Goal: Information Seeking & Learning: Learn about a topic

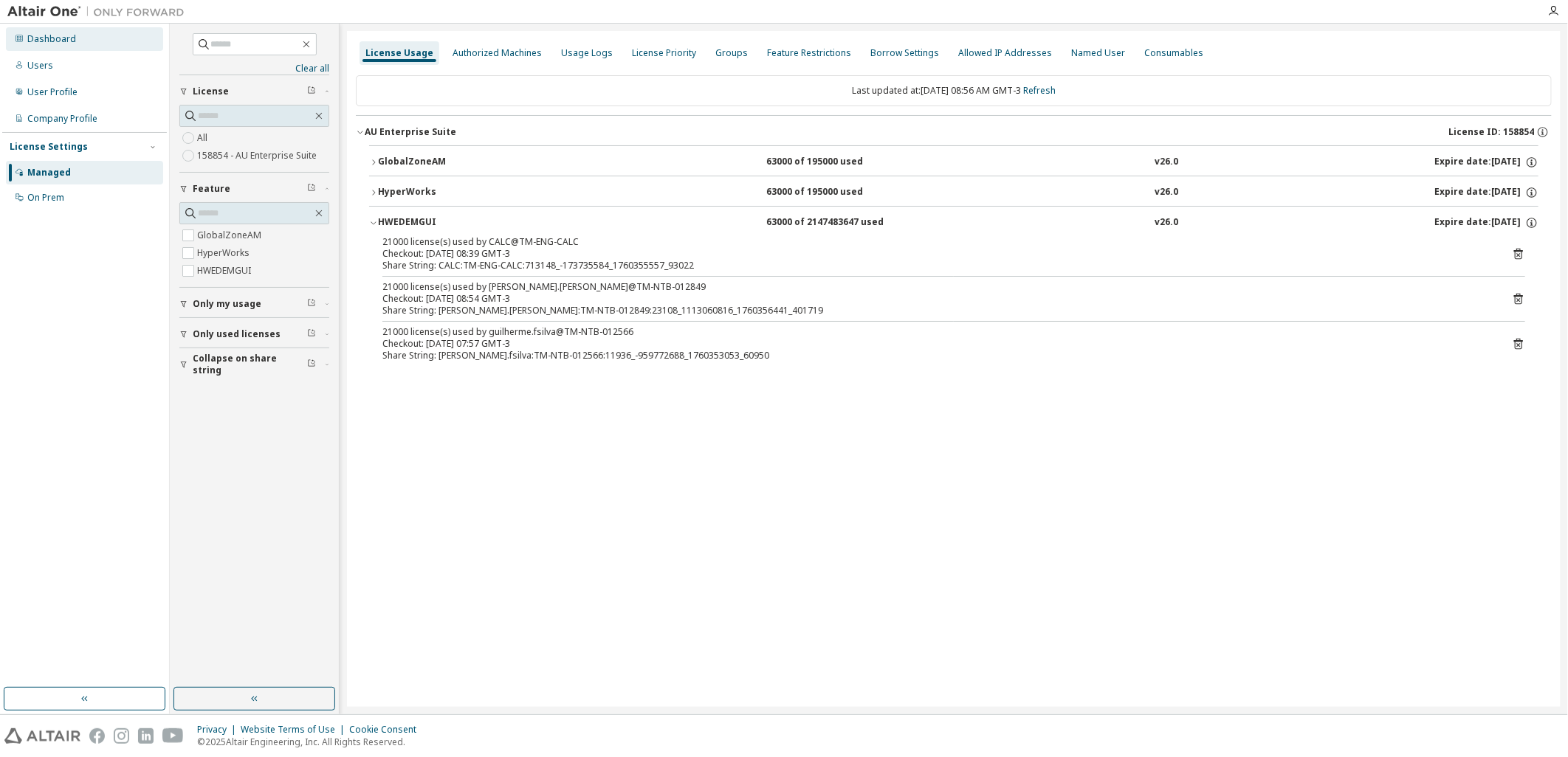
drag, startPoint x: 48, startPoint y: 24, endPoint x: 53, endPoint y: 34, distance: 11.2
click at [48, 26] on div "Dashboard Users User Profile Company Profile License Settings Managed On Prem" at bounding box center [85, 119] width 165 height 185
click at [55, 46] on div "Dashboard" at bounding box center [84, 39] width 157 height 23
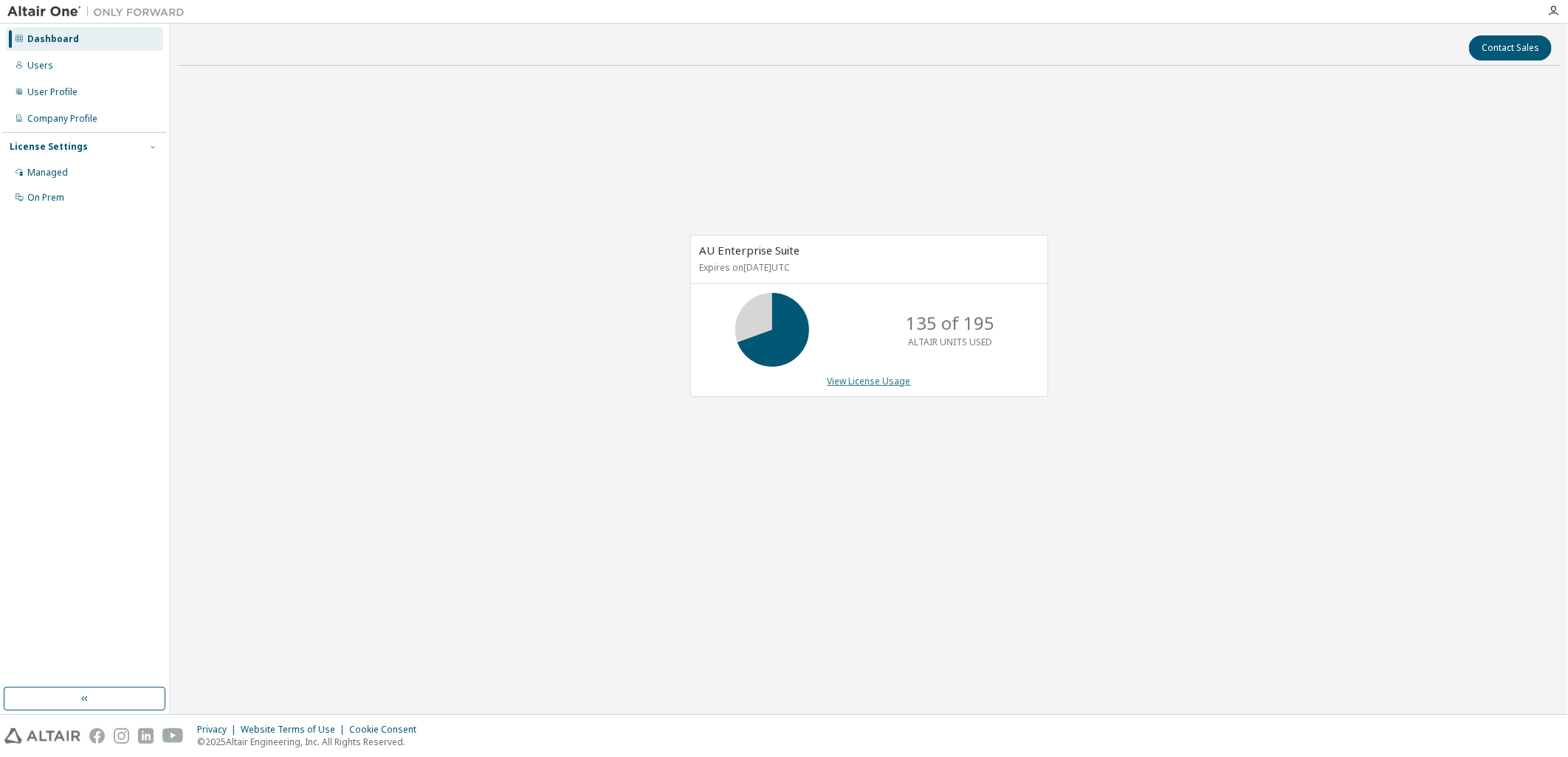
click at [870, 385] on link "View License Usage" at bounding box center [869, 381] width 83 height 12
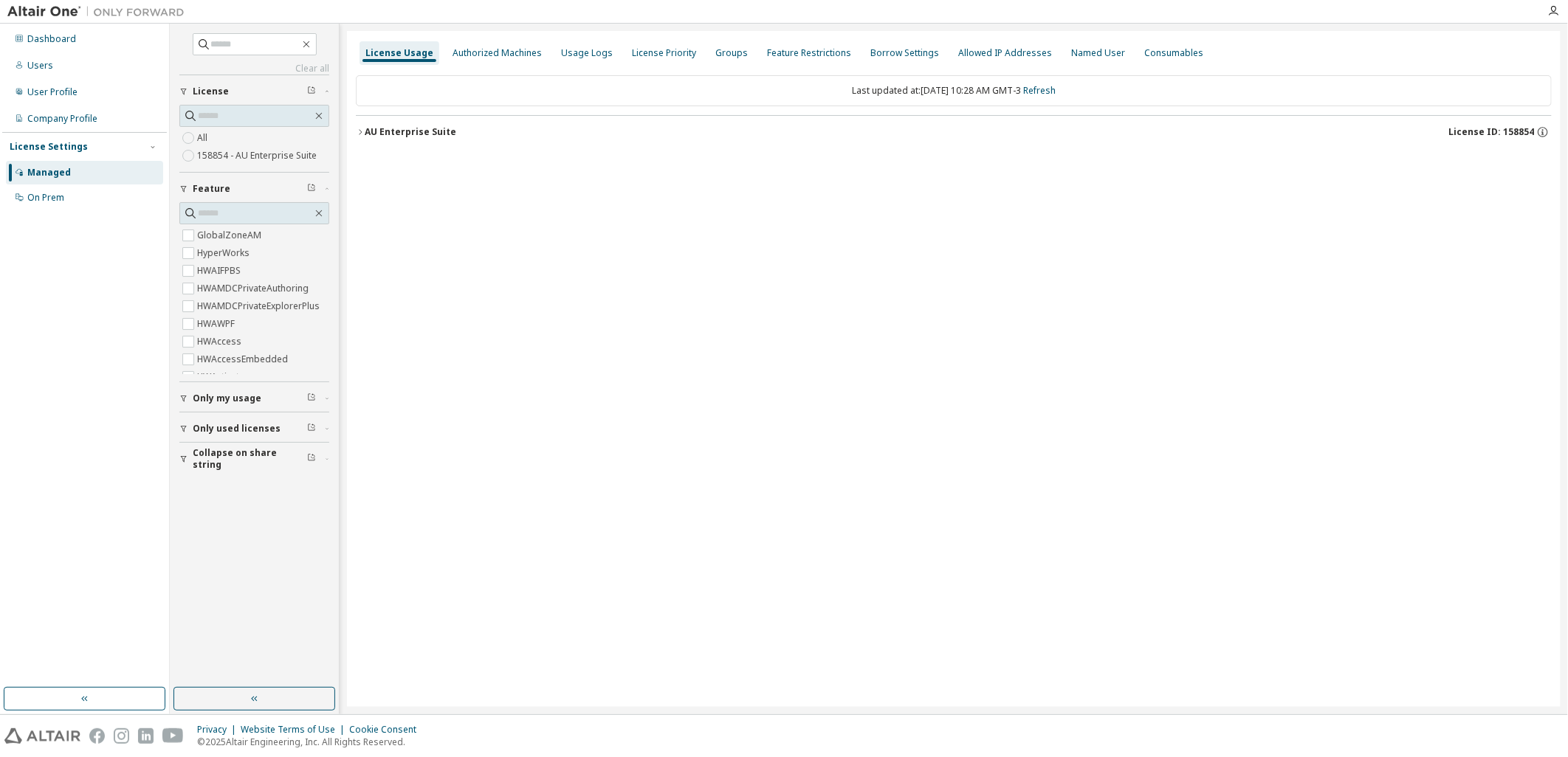
click at [272, 402] on div "Only my usage" at bounding box center [258, 398] width 133 height 12
click at [274, 424] on div "Only used licenses" at bounding box center [258, 429] width 133 height 12
click at [421, 124] on button "AU Enterprise Suite License ID: 158854" at bounding box center [954, 132] width 1195 height 32
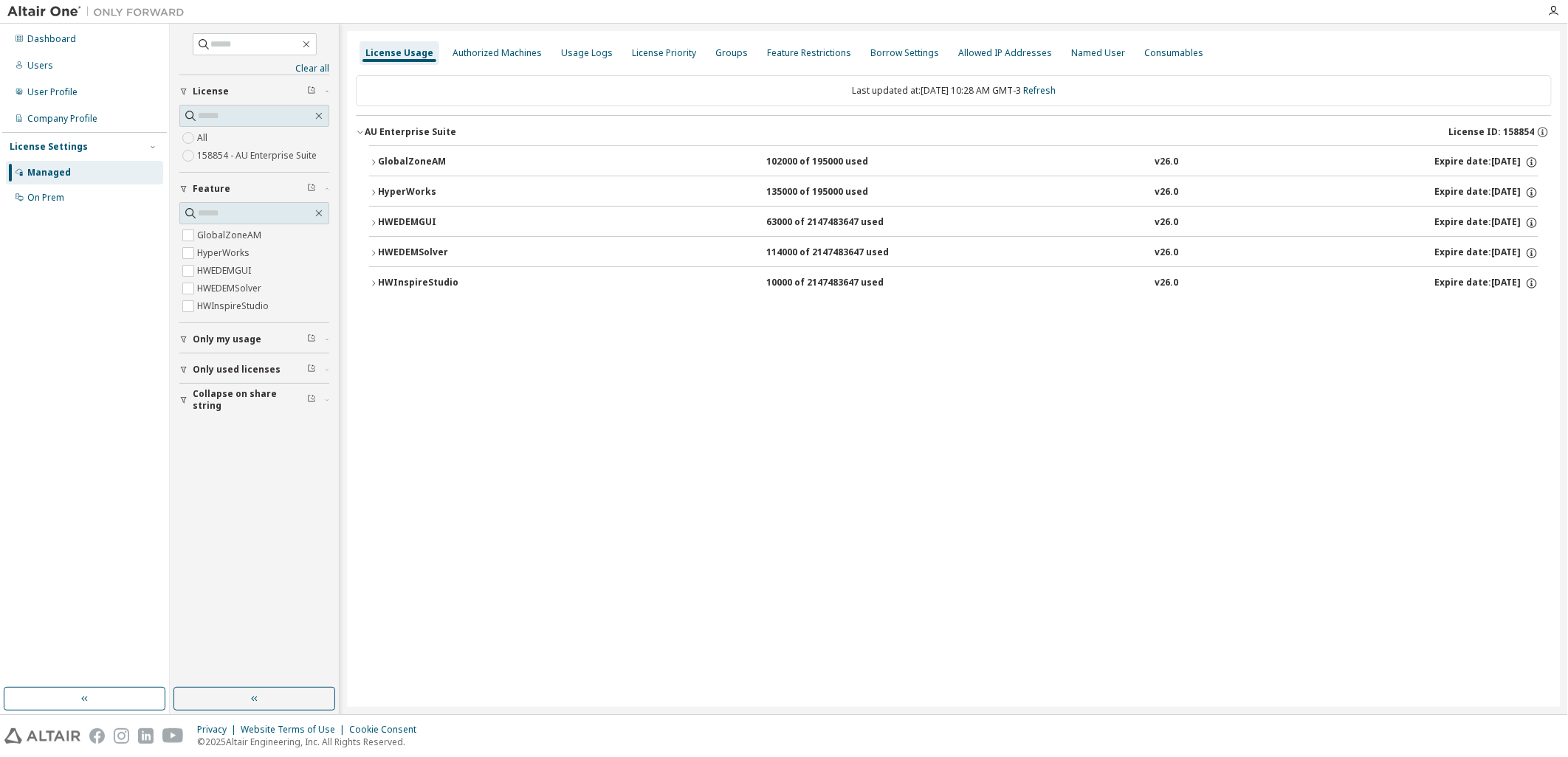
click at [490, 246] on button "HWEDEMSolver 114000 of 2147483647 used v26.0 Expire date: [DATE]" at bounding box center [954, 253] width 1170 height 32
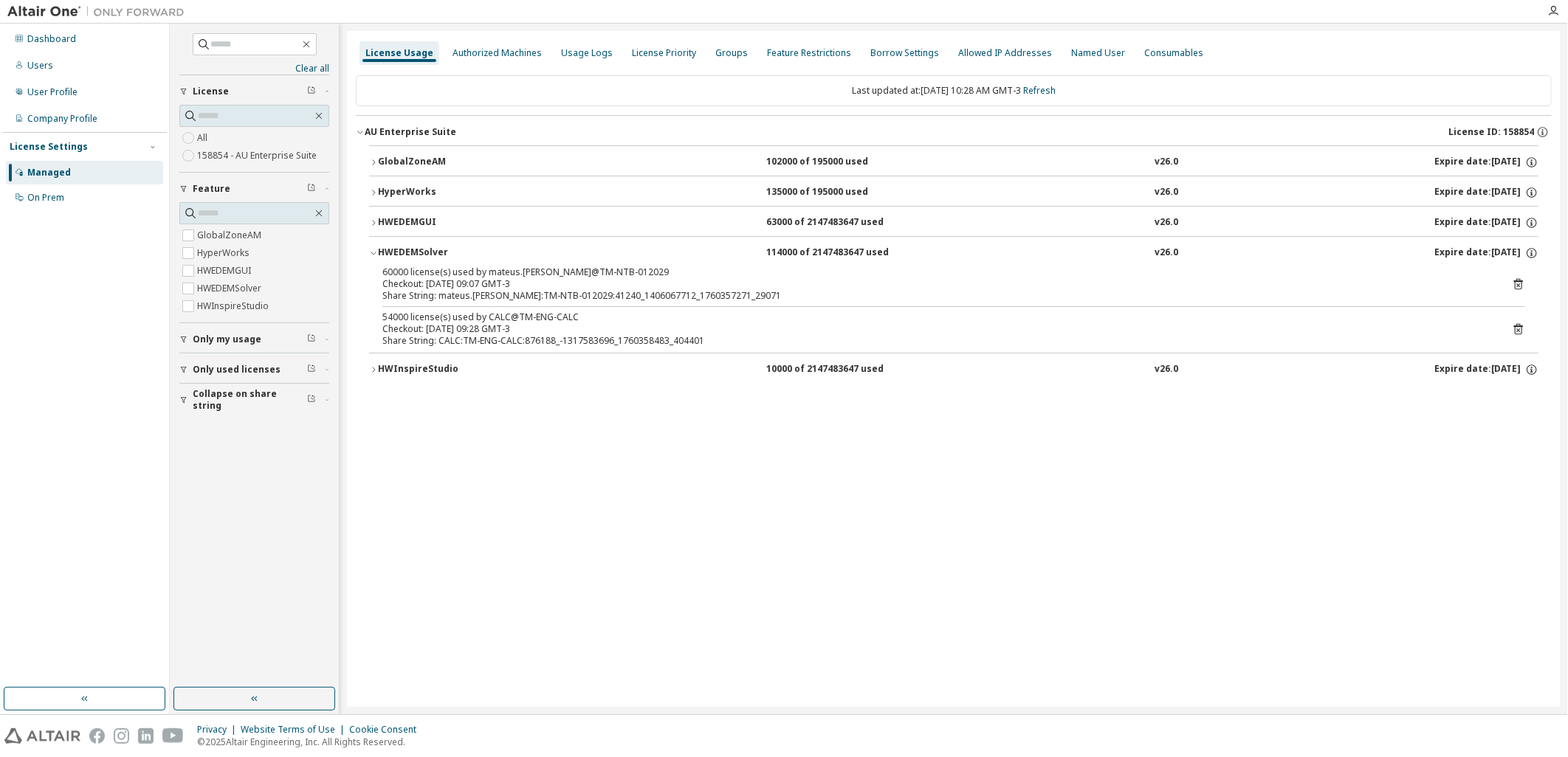
click at [610, 247] on div "HWEDEMSolver 114000 of 2147483647 used v26.0 Expire date: [DATE]" at bounding box center [957, 253] width 1160 height 13
